Goal: Information Seeking & Learning: Find specific fact

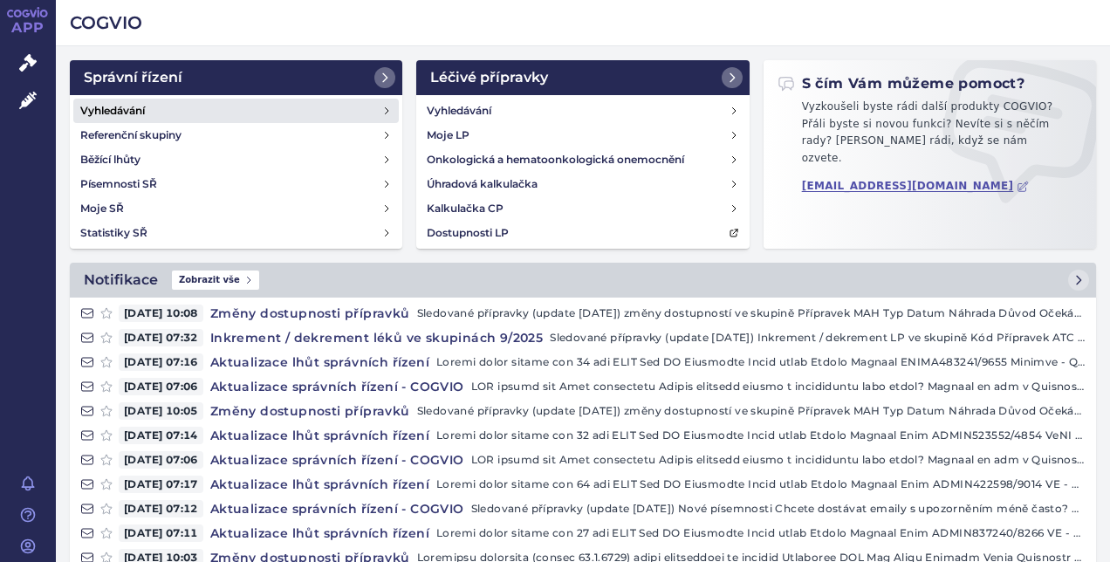
click at [187, 108] on link "Vyhledávání" at bounding box center [235, 111] width 325 height 24
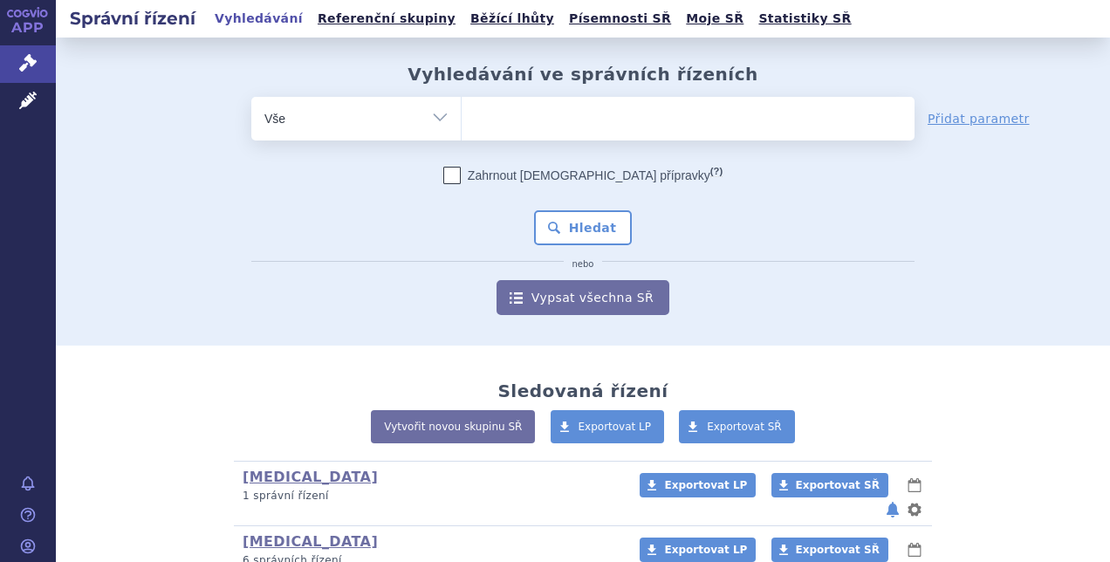
click at [522, 126] on ul at bounding box center [687, 115] width 453 height 37
click at [461, 126] on select at bounding box center [461, 118] width 1 height 44
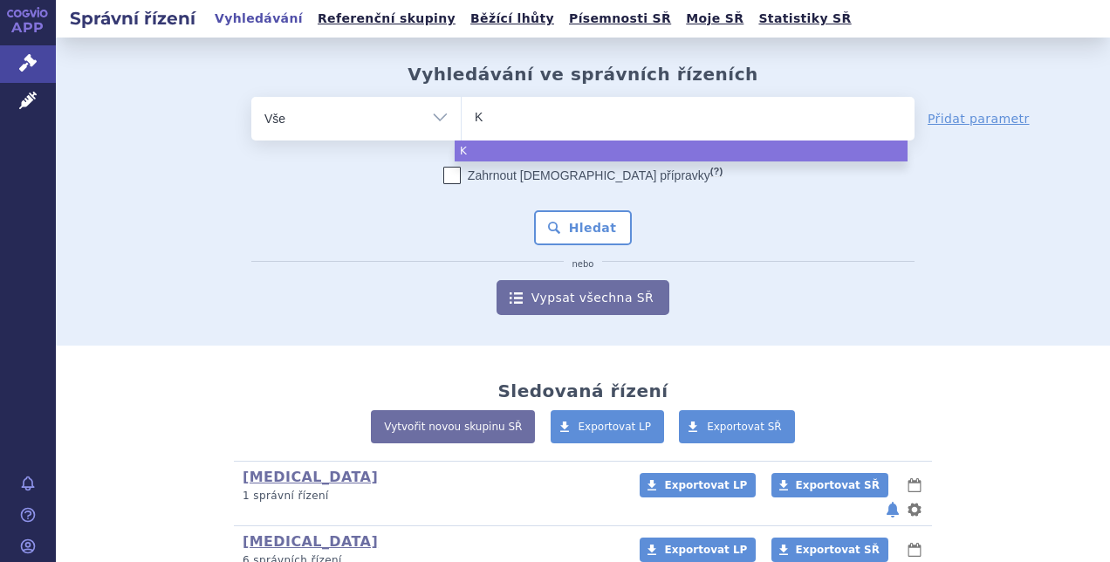
type input "Ki"
type input "Kis"
type input "Kisq"
type input "Kisqa"
type input "Kisqal"
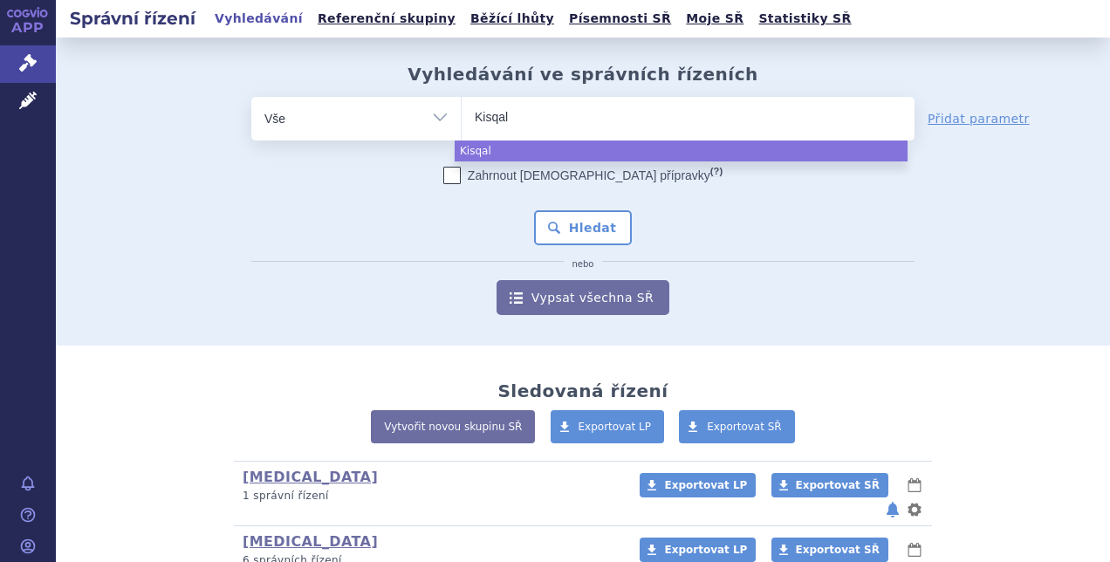
type input "Kisqaly"
select select "Kisqaly"
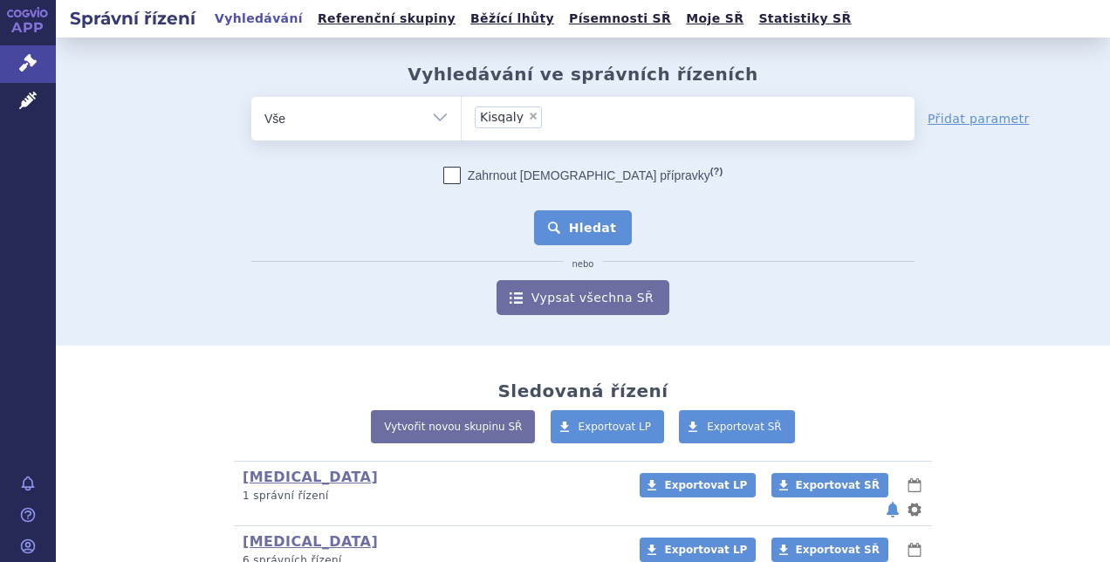
click at [550, 227] on button "Hledat" at bounding box center [583, 227] width 99 height 35
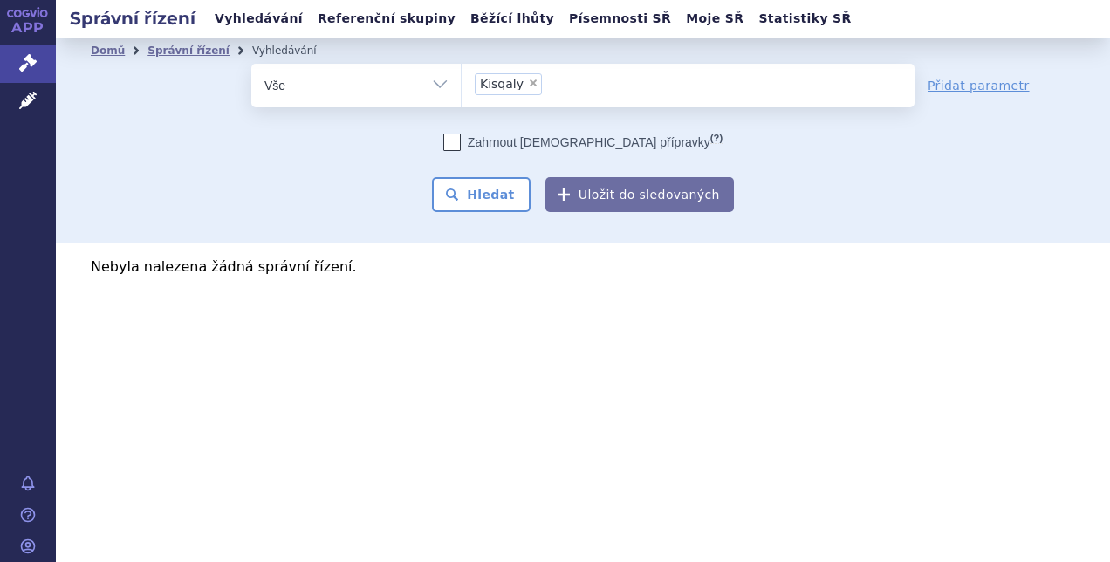
drag, startPoint x: 0, startPoint y: 0, endPoint x: 550, endPoint y: 92, distance: 557.1
click at [550, 92] on ul "× Kisqaly" at bounding box center [687, 83] width 453 height 38
click at [461, 92] on select "Kisqaly" at bounding box center [461, 85] width 1 height 44
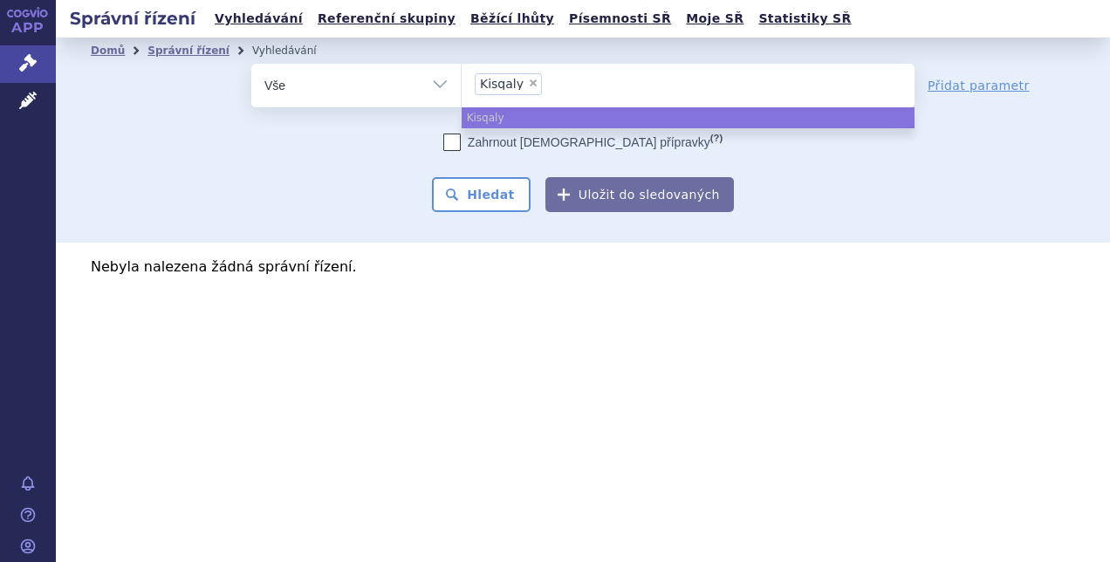
select select
type input "Kisqaly"
type input "Kisqa"
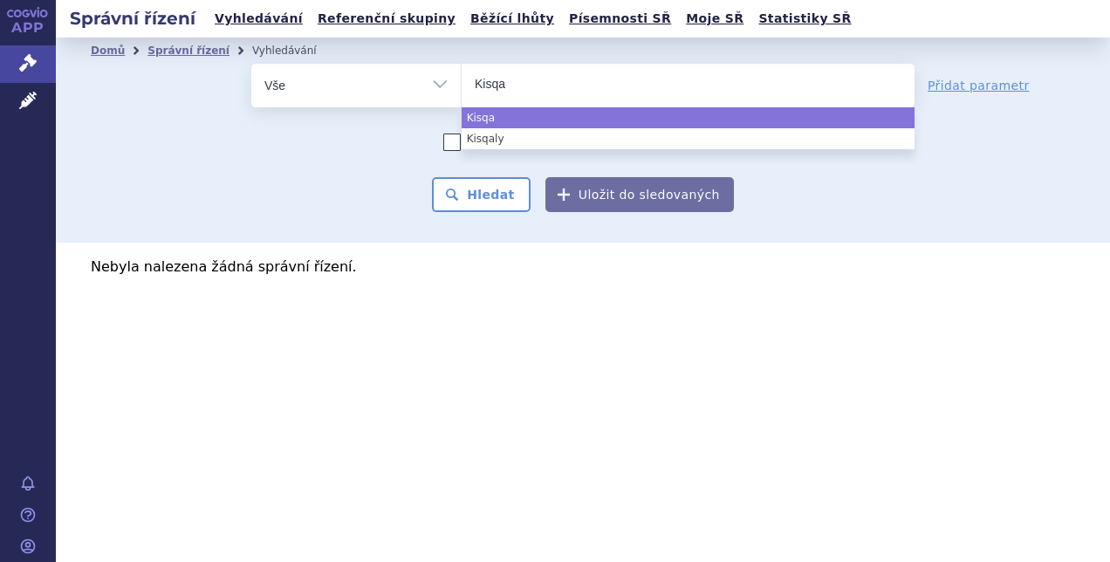
type input "Kisqal"
type input "Kisqali"
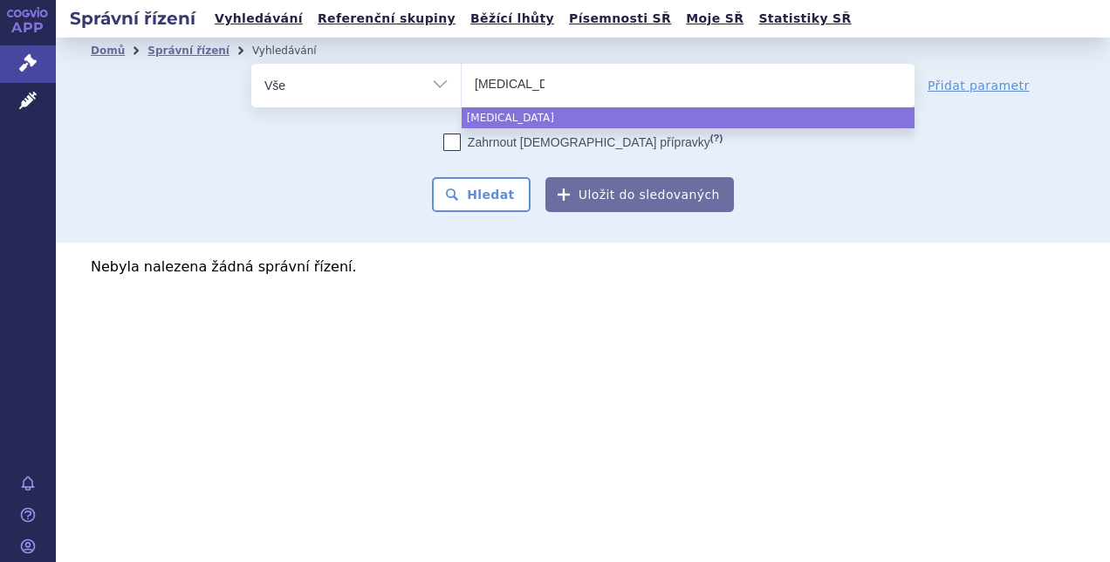
select select "Kisqali"
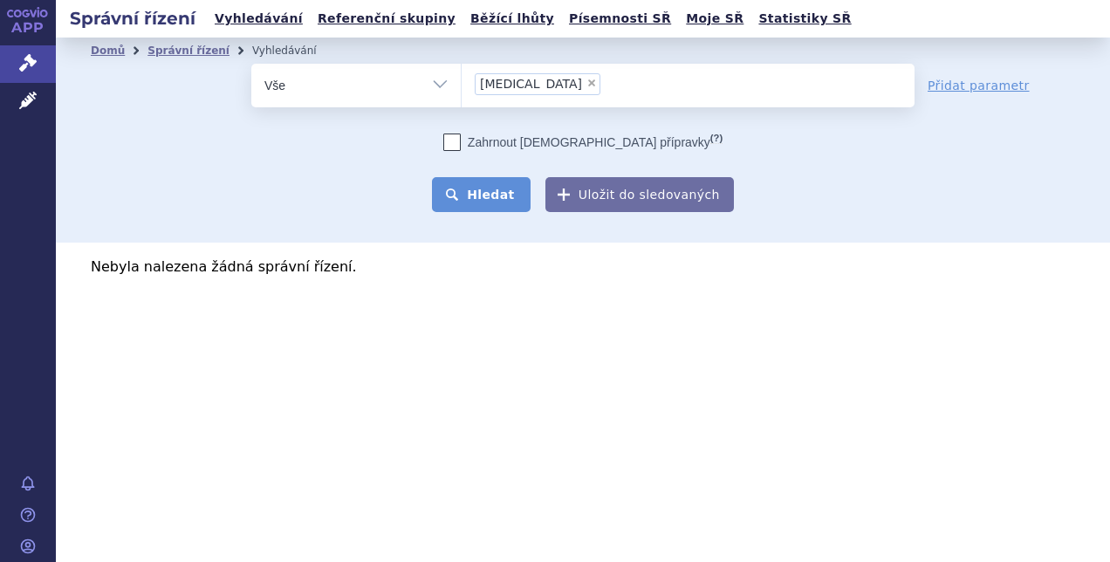
click at [487, 196] on button "Hledat" at bounding box center [481, 194] width 99 height 35
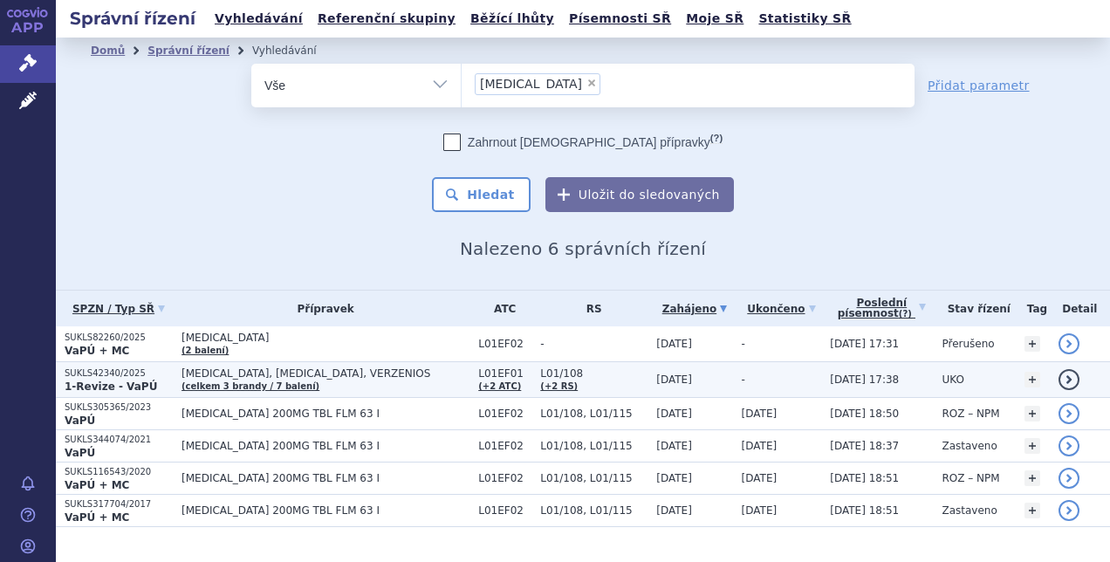
click at [99, 380] on strong "1-Revize - VaPÚ" at bounding box center [111, 386] width 92 height 12
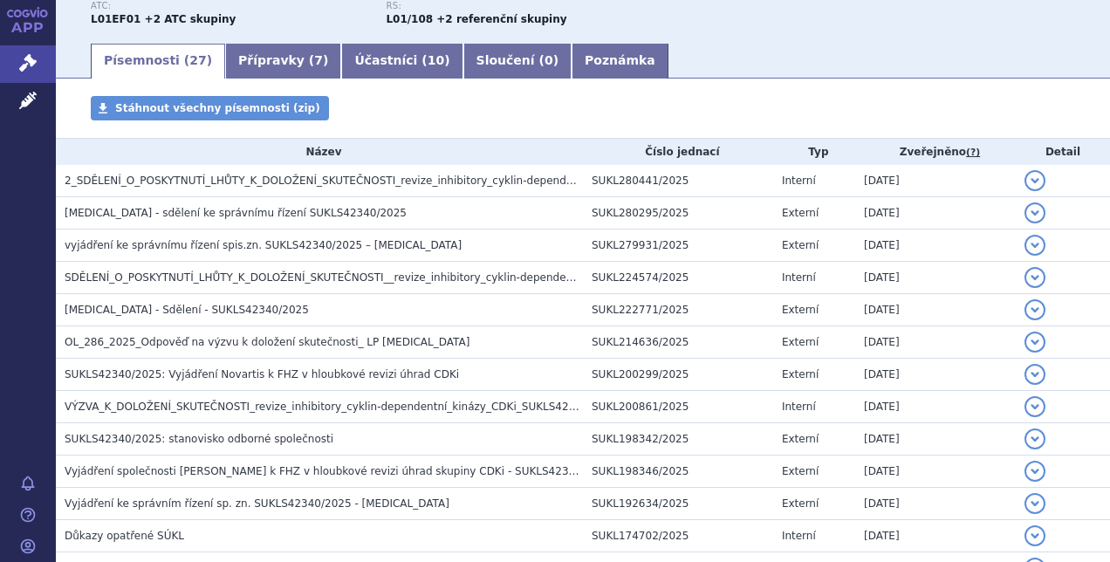
scroll to position [249, 0]
